Goal: Communication & Community: Answer question/provide support

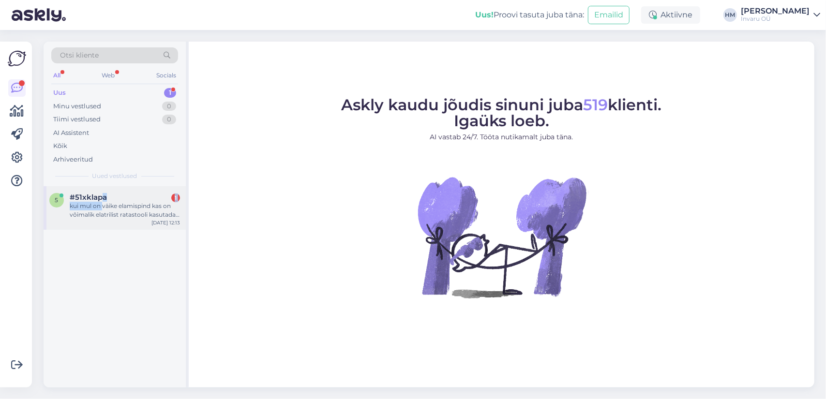
click at [102, 199] on div "#51xklapa 1 kui mul on väike elamispind kas on võimalik elatrilist ratastooli k…" at bounding box center [125, 206] width 110 height 26
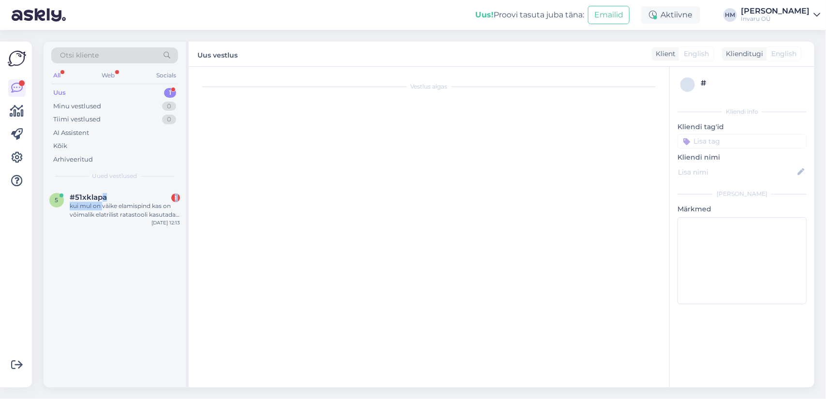
scroll to position [105, 0]
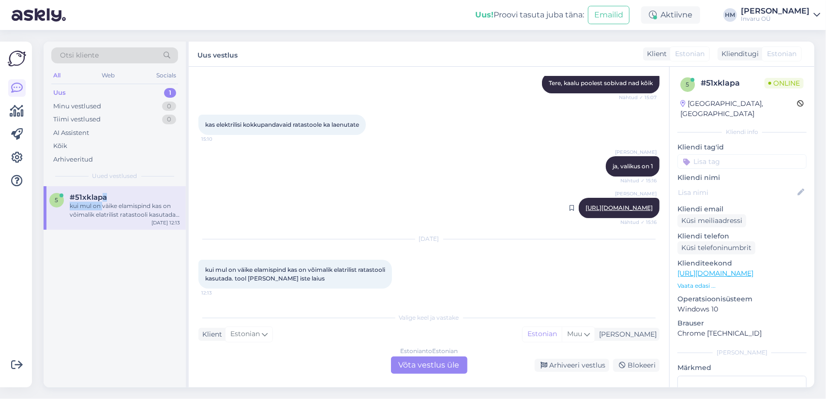
click at [589, 206] on link "[URL][DOMAIN_NAME]" at bounding box center [619, 207] width 67 height 7
click at [428, 364] on div "Estonian to Estonian Võta vestlus üle" at bounding box center [429, 365] width 76 height 17
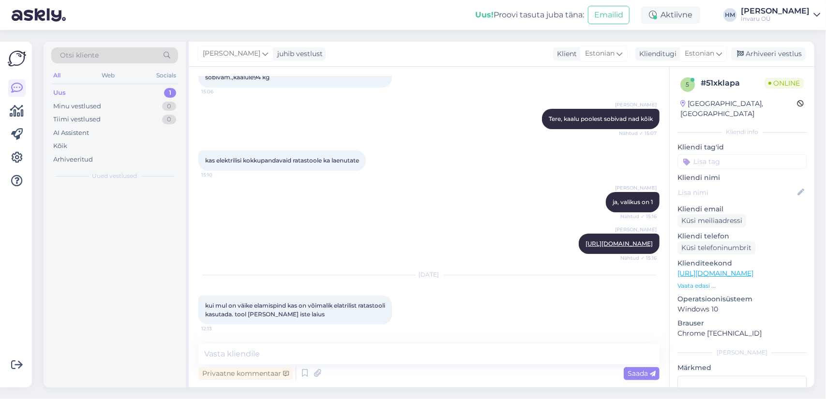
scroll to position [69, 0]
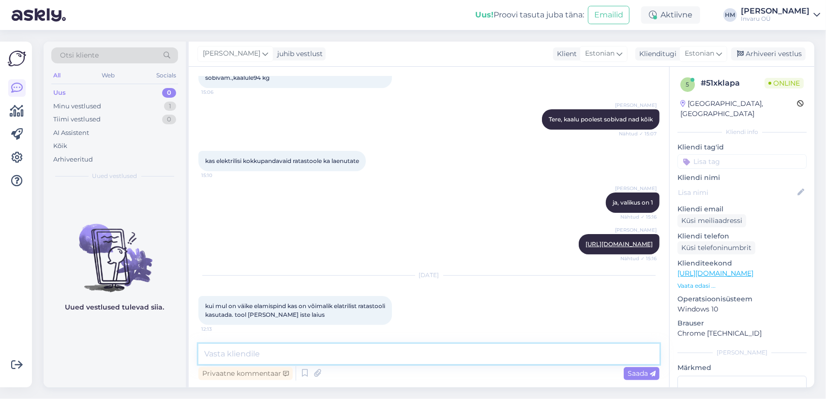
click at [323, 357] on textarea at bounding box center [428, 354] width 461 height 20
type textarea "Tere, andmed on kirjas toote all jaotises PARAMEETRID, istme laius märgitud 43 …"
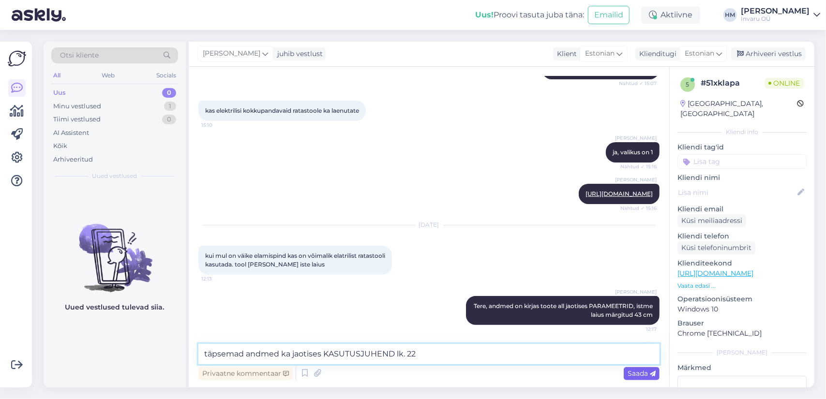
type textarea "täpsemad andmed ka jaotises KASUTUSJUHEND lk. 22"
click at [637, 372] on span "Saada" at bounding box center [642, 373] width 28 height 9
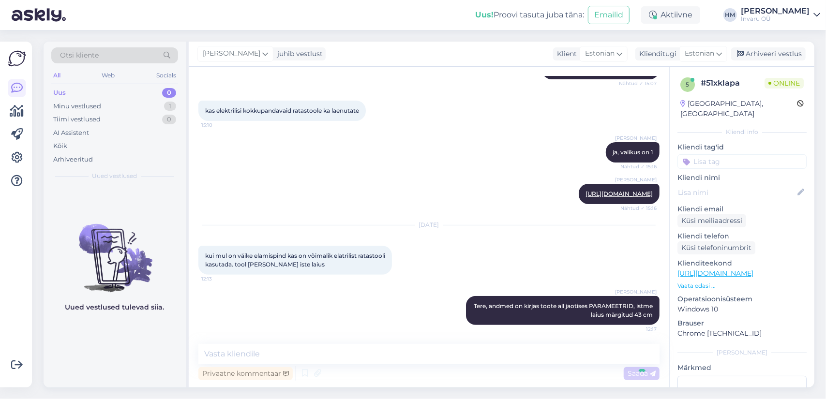
scroll to position [161, 0]
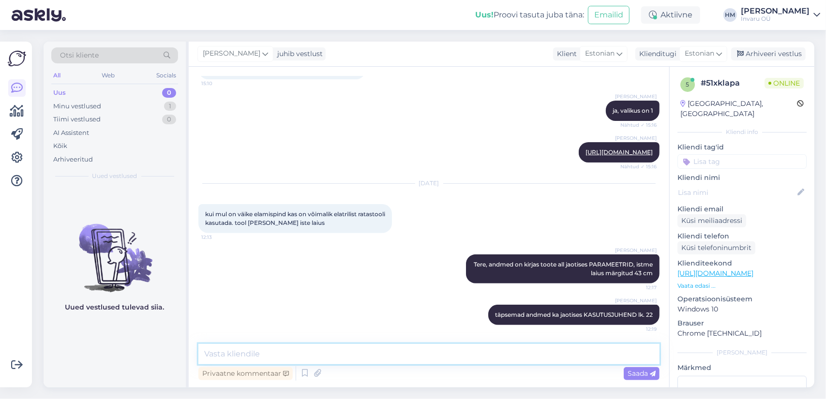
click at [255, 354] on textarea at bounding box center [428, 354] width 461 height 20
drag, startPoint x: 498, startPoint y: 151, endPoint x: 648, endPoint y: 156, distance: 150.6
click at [648, 156] on div "[PERSON_NAME] [URL][DOMAIN_NAME] Nähtud ✓ 15:16" at bounding box center [619, 152] width 81 height 20
copy link "[URL][DOMAIN_NAME]"
click at [212, 353] on textarea at bounding box center [428, 354] width 461 height 20
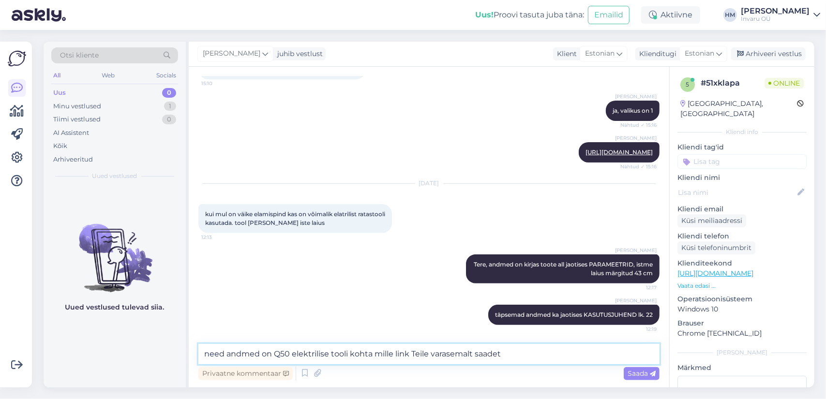
type textarea "need andmed on Q50 elektrilise tooli kohta mille link Teile varasemalt saadeti"
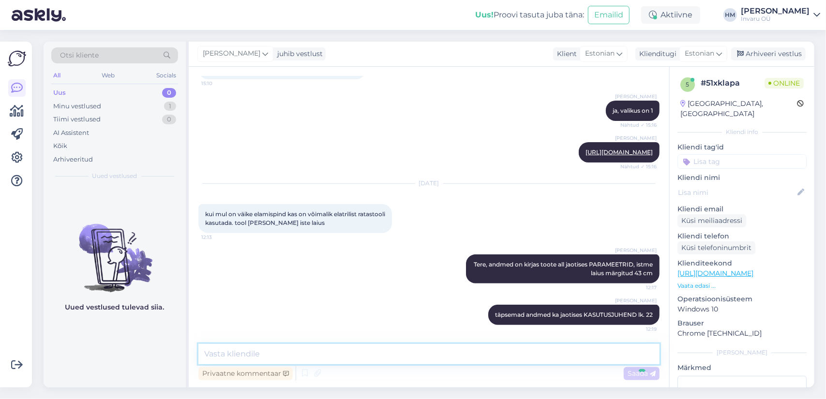
scroll to position [211, 0]
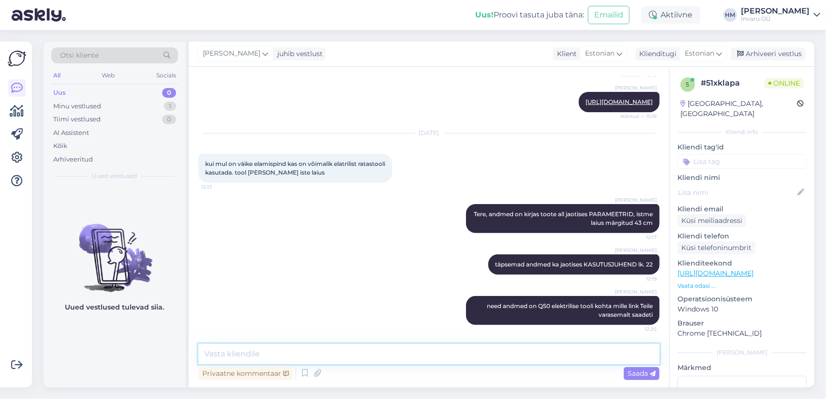
paste textarea "[URL][DOMAIN_NAME]"
type textarea "[URL][DOMAIN_NAME]"
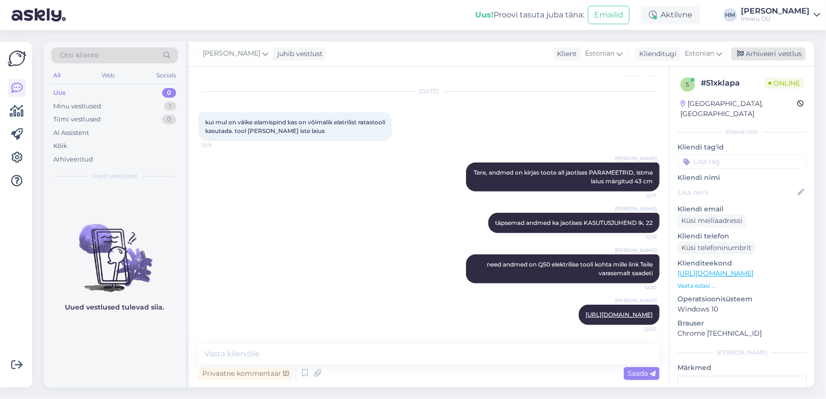
click at [786, 53] on div "Arhiveeri vestlus" at bounding box center [768, 53] width 75 height 13
